Goal: Contribute content: Add original content to the website for others to see

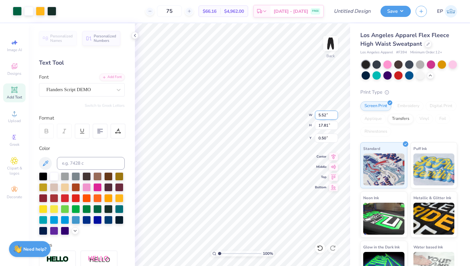
type input "6.39"
type input "6.44"
type input "2.88"
type input "9.28"
type input "1.63"
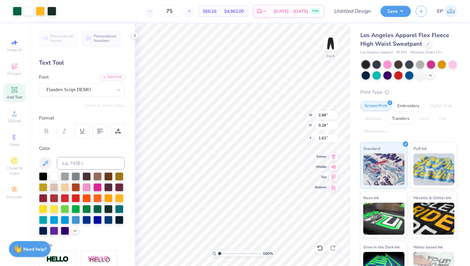
type input "2.28"
type input "7.36"
type input "3.60"
type input "4.90"
type input "7.35"
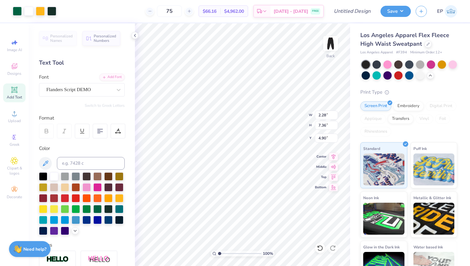
type input "2.47"
type input "7.60"
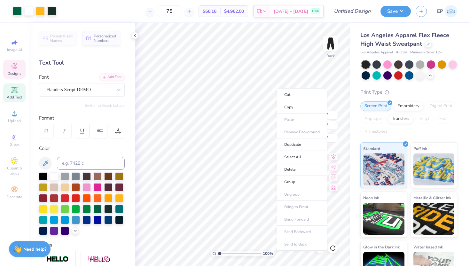
click at [19, 70] on div "Designs" at bounding box center [14, 69] width 22 height 19
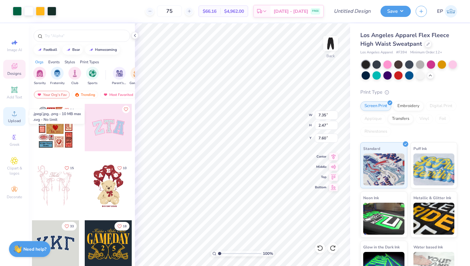
click at [18, 109] on div "Upload" at bounding box center [14, 116] width 22 height 19
click at [12, 96] on span "Add Text" at bounding box center [14, 97] width 15 height 5
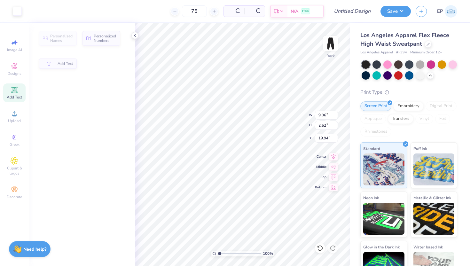
type input "9.06"
type input "2.62"
type input "19.94"
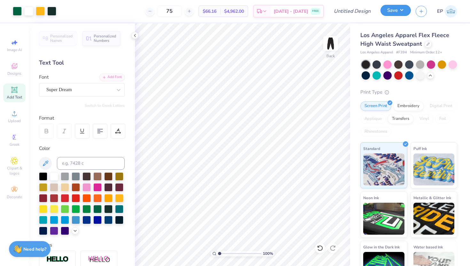
click at [398, 14] on button "Save" at bounding box center [395, 10] width 30 height 11
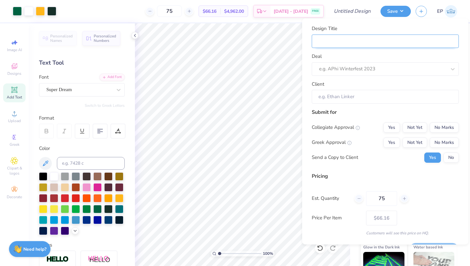
click at [353, 39] on input "Design Title" at bounding box center [385, 41] width 147 height 14
type input "U"
type input "UO"
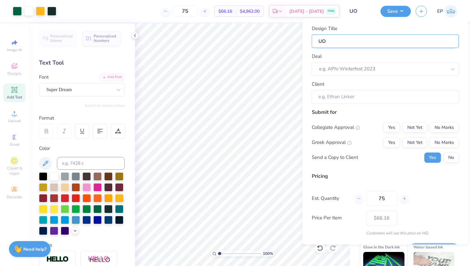
type input "UO"
type input "UO L"
type input "UO LA"
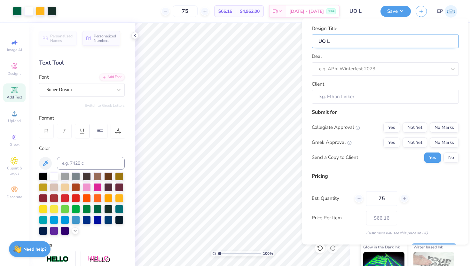
type input "UO LA"
type input "UO LAx"
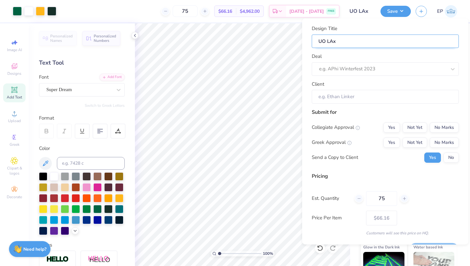
type input "UO LAx"
type input "UO LA"
type input "UO L"
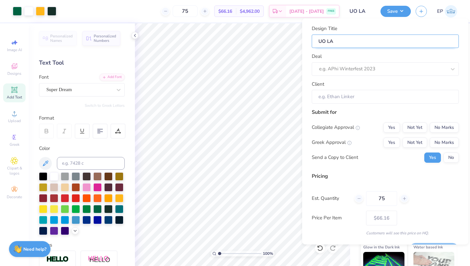
type input "UO L"
type input "UO LA"
type input "UO LAX"
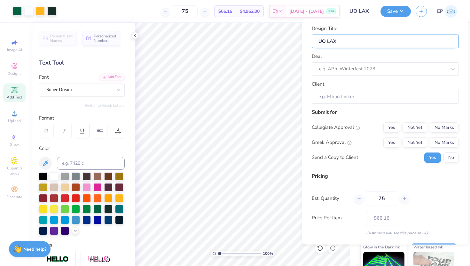
type input "UO LA"
type input "UO L"
type input "UO"
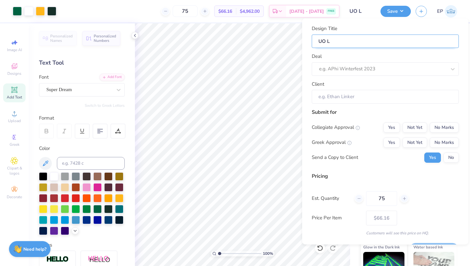
type input "UO"
type input "UO A"
type input "UO"
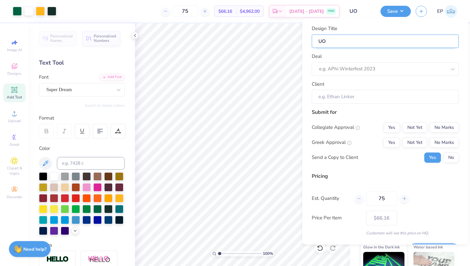
type input "UO L"
type input "UO La"
type input "UO Lax"
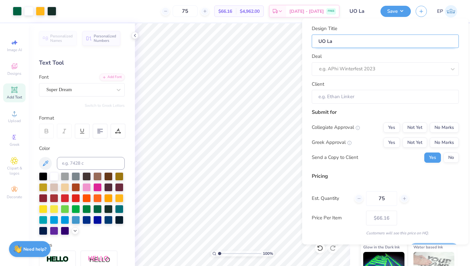
type input "UO Lax"
type input "UO Lax S"
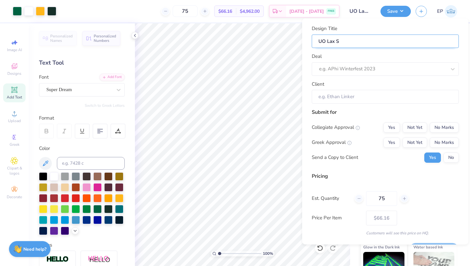
type input "UO Lax Sw"
type input "UO Lax Swe"
type input "UO Lax Swea"
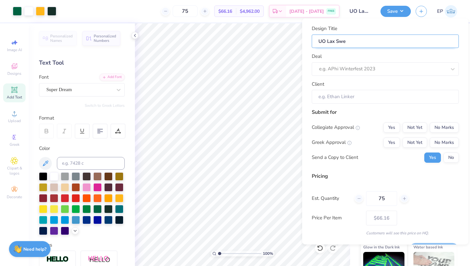
type input "UO Lax Swea"
type input "UO Lax Sweat"
click at [359, 99] on input "Client" at bounding box center [385, 97] width 147 height 14
click at [355, 98] on input "Client" at bounding box center [385, 97] width 147 height 14
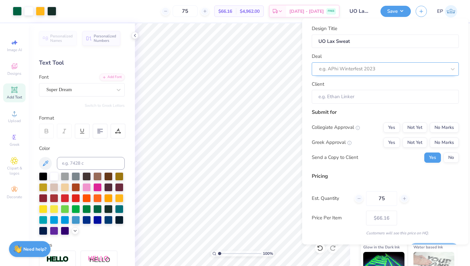
click at [353, 68] on div at bounding box center [382, 69] width 127 height 9
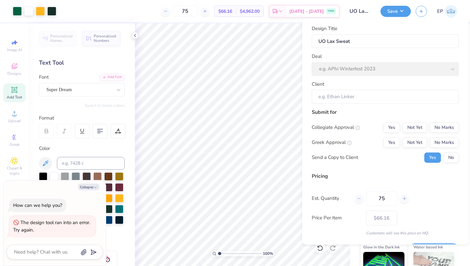
click at [400, 66] on div "Deal e.g. APhi Winterfest 2023" at bounding box center [385, 64] width 147 height 23
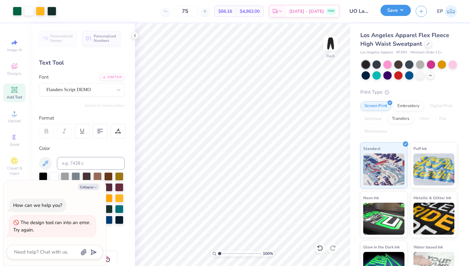
click at [396, 12] on button "Save" at bounding box center [395, 10] width 30 height 11
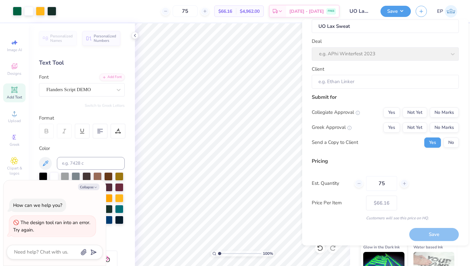
scroll to position [18, 0]
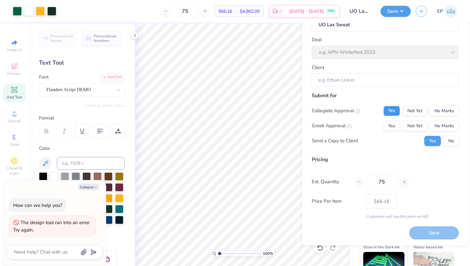
click at [388, 112] on button "Yes" at bounding box center [391, 110] width 17 height 10
click at [357, 111] on icon at bounding box center [357, 111] width 4 height 4
click at [389, 111] on button "Yes" at bounding box center [391, 110] width 17 height 10
click at [442, 113] on button "No Marks" at bounding box center [444, 110] width 29 height 10
click at [424, 113] on button "Not Yet" at bounding box center [414, 110] width 25 height 10
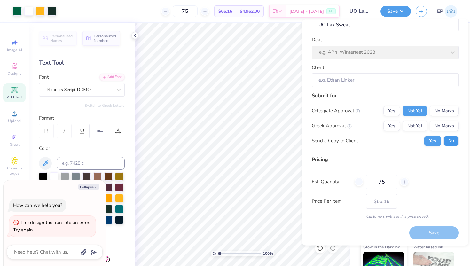
click at [448, 141] on button "No" at bounding box center [450, 141] width 15 height 10
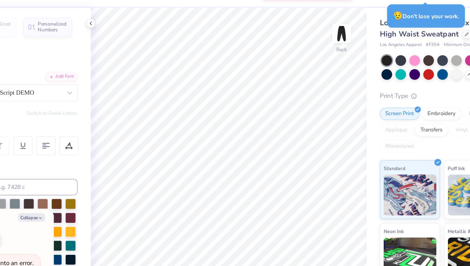
type textarea "x"
